Goal: Task Accomplishment & Management: Manage account settings

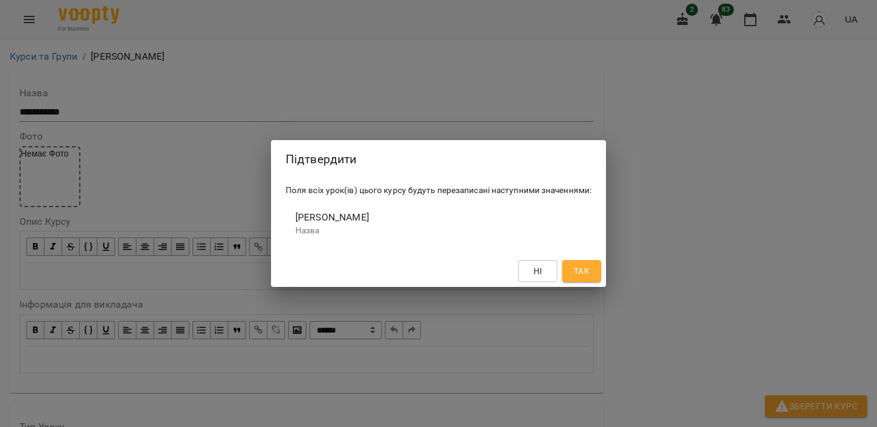
scroll to position [983, 0]
click at [529, 272] on span "Ні" at bounding box center [537, 271] width 19 height 15
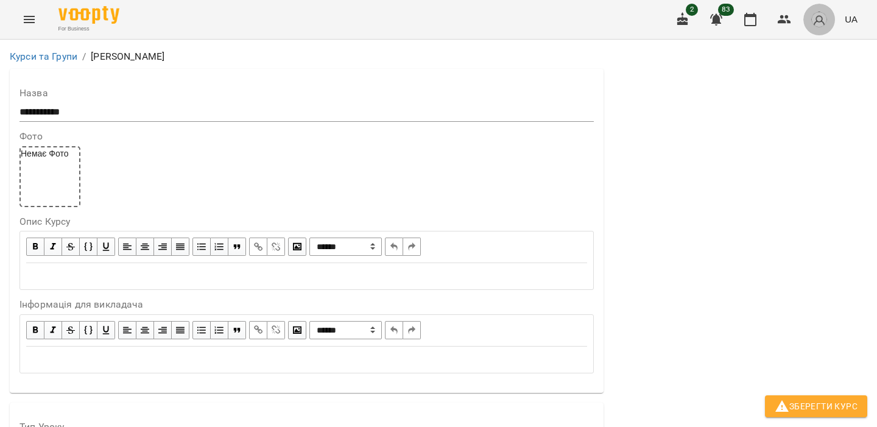
click at [824, 24] on img "button" at bounding box center [818, 19] width 17 height 17
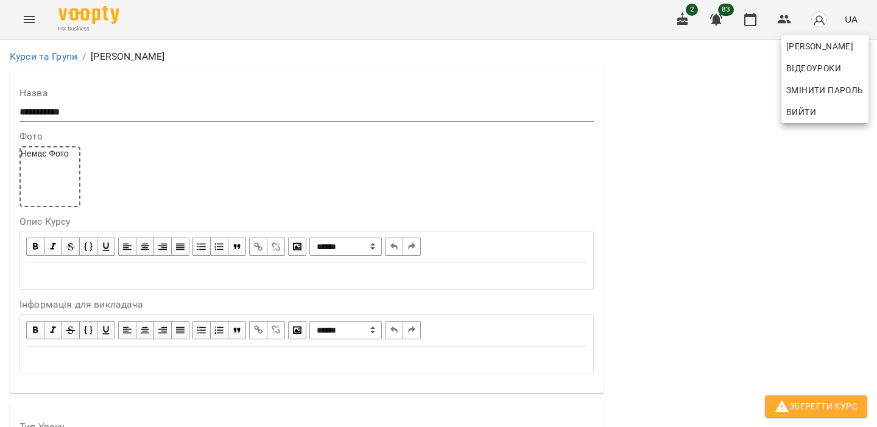
click at [804, 121] on button "Вийти" at bounding box center [824, 112] width 87 height 22
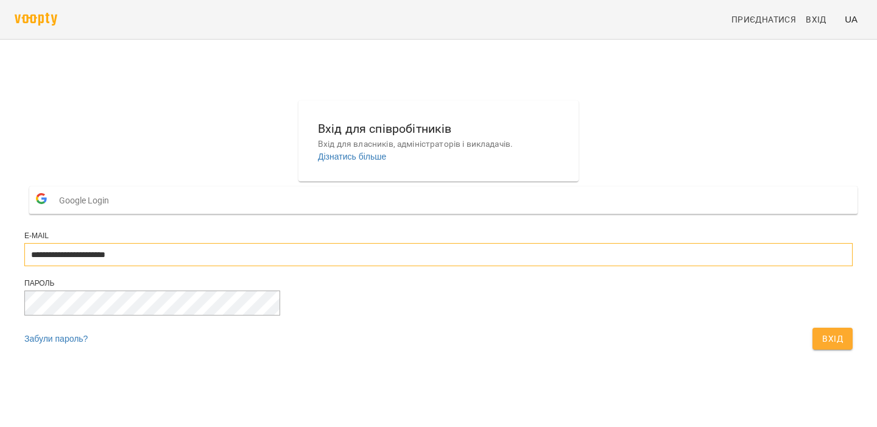
click at [424, 266] on input "**********" at bounding box center [438, 254] width 828 height 23
type input "**********"
click at [822, 346] on span "Вхід" at bounding box center [832, 338] width 21 height 15
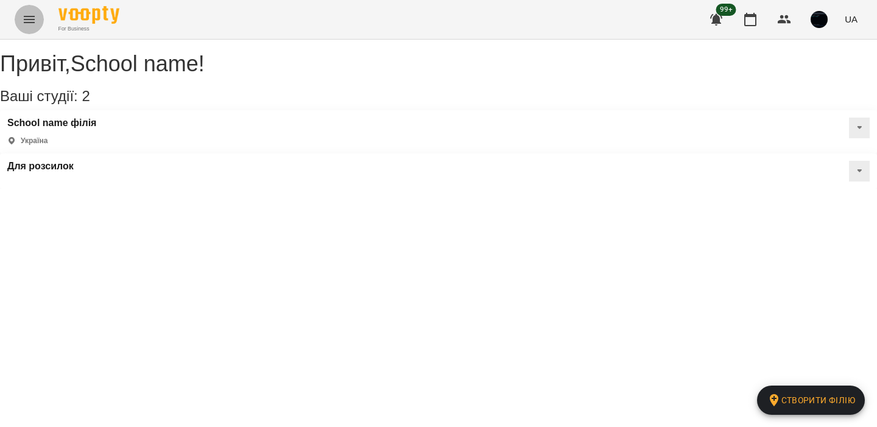
click at [25, 16] on icon "Menu" at bounding box center [29, 19] width 11 height 7
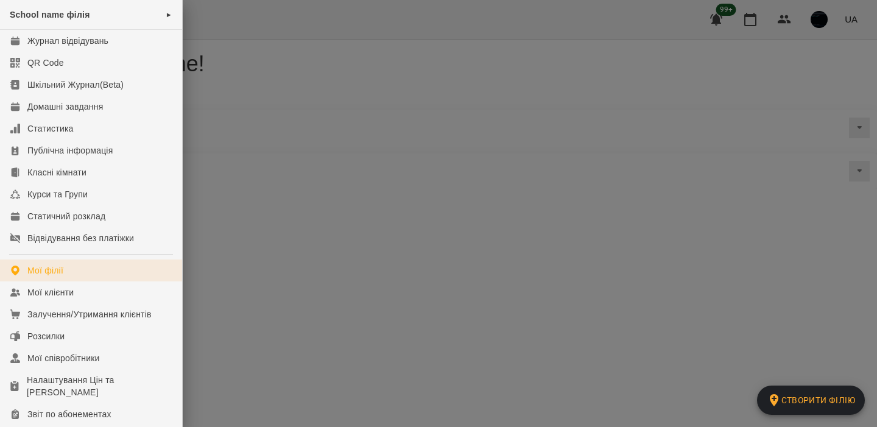
click at [70, 277] on link "Мої філії" at bounding box center [91, 270] width 182 height 22
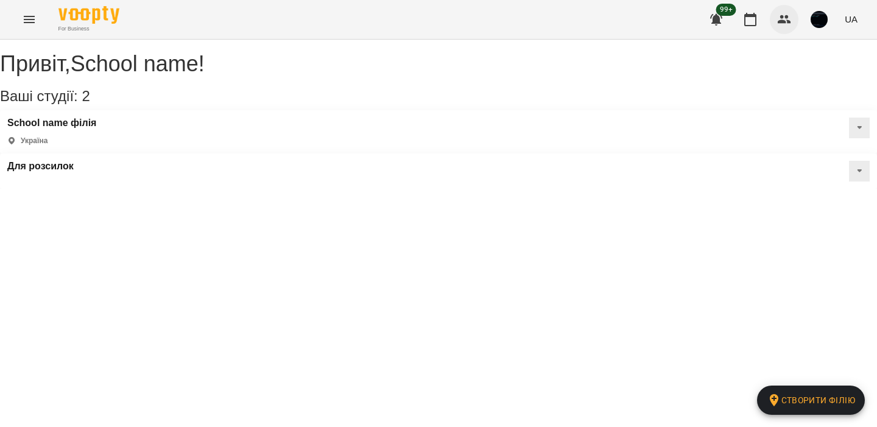
click at [771, 14] on button "button" at bounding box center [783, 19] width 29 height 29
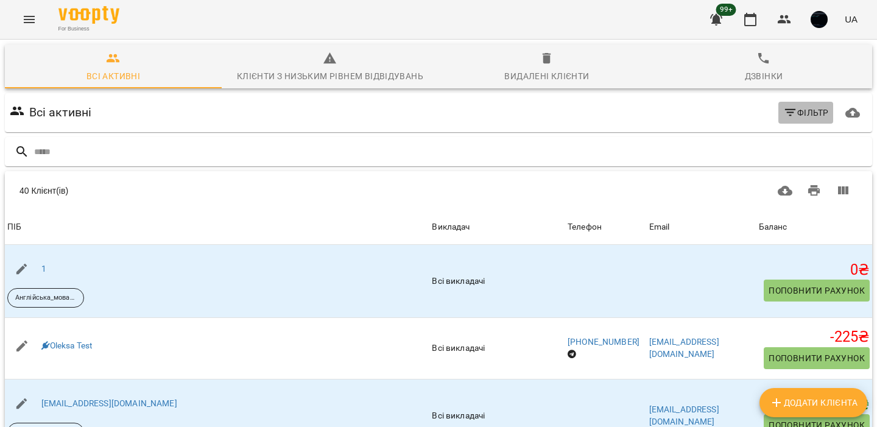
click at [822, 113] on span "Фільтр" at bounding box center [806, 112] width 46 height 15
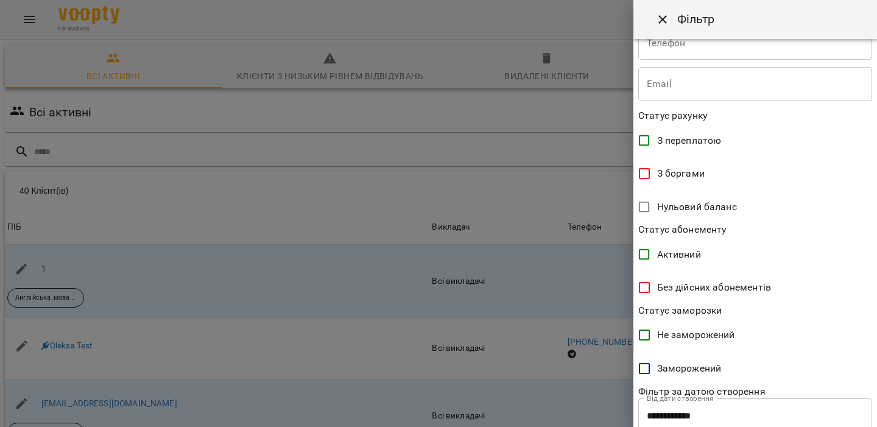
scroll to position [176, 0]
click at [676, 256] on span "Активний" at bounding box center [679, 254] width 44 height 15
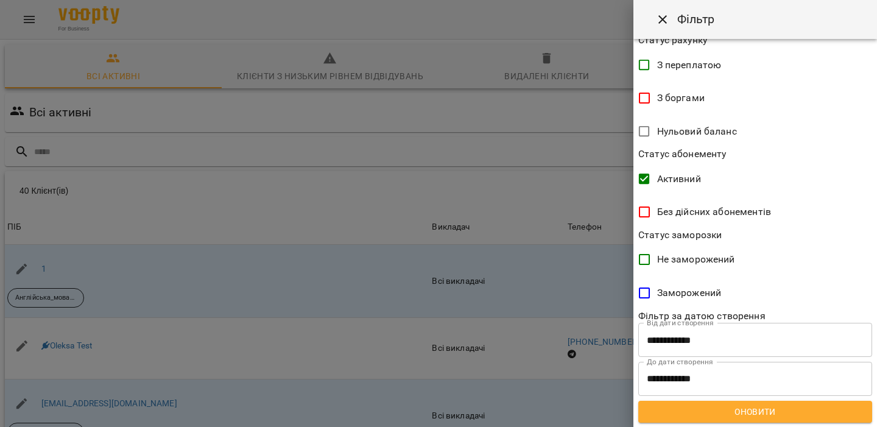
click at [702, 421] on button "Оновити" at bounding box center [755, 412] width 234 height 22
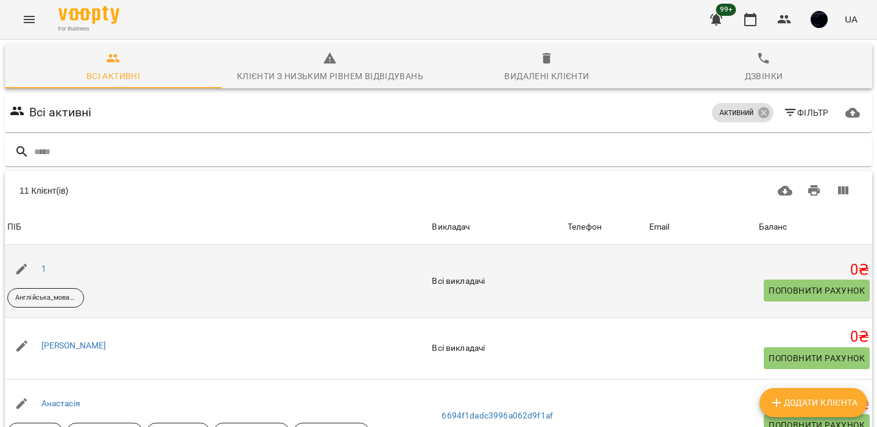
click at [40, 267] on div "1" at bounding box center [44, 269] width 10 height 17
click at [46, 268] on div "1" at bounding box center [44, 269] width 10 height 17
click at [43, 268] on link "1" at bounding box center [43, 269] width 5 height 10
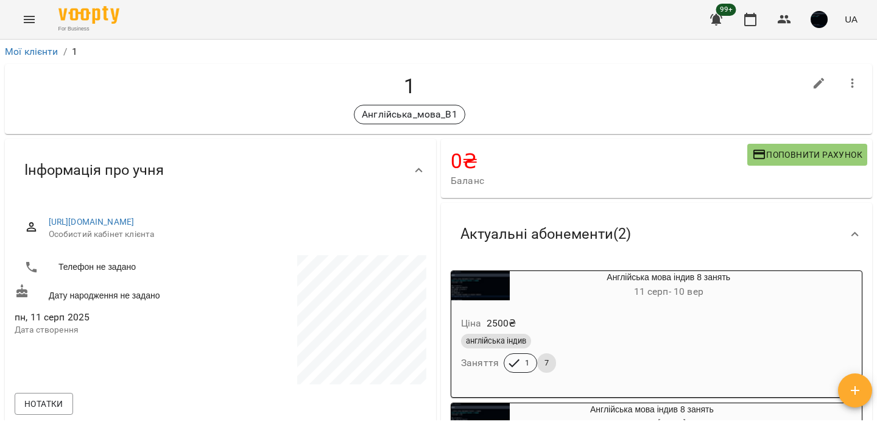
click at [852, 84] on icon "button" at bounding box center [852, 84] width 2 height 10
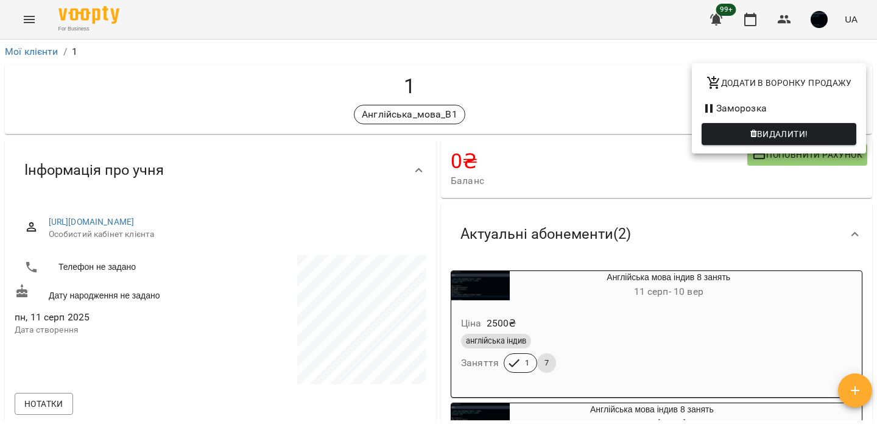
click at [774, 107] on li "Заморозка" at bounding box center [779, 108] width 174 height 22
